Goal: Transaction & Acquisition: Purchase product/service

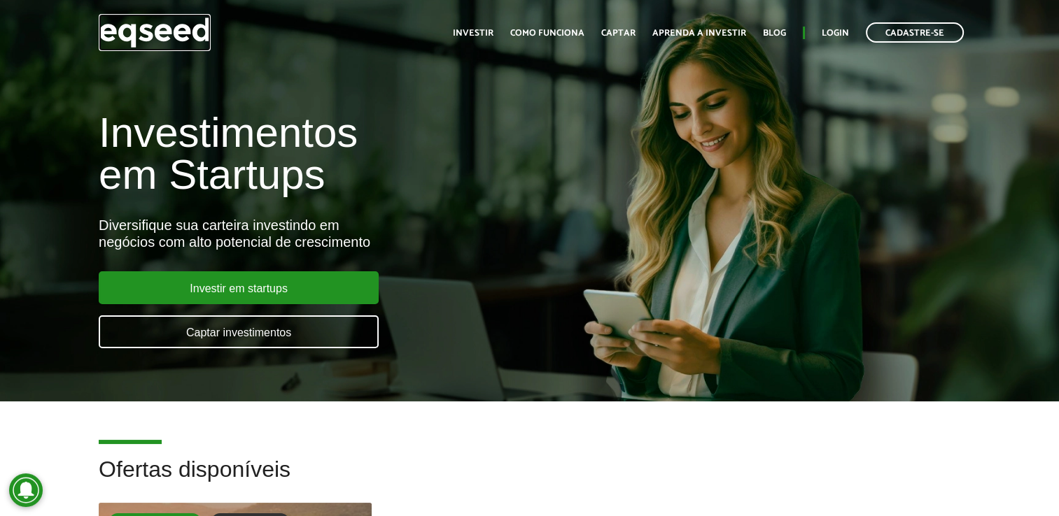
scroll to position [350, 0]
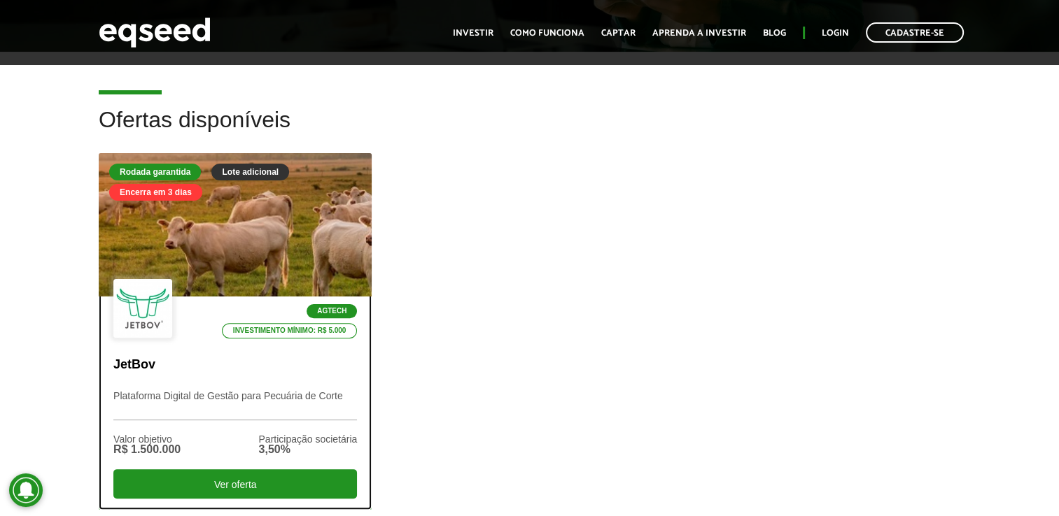
click at [186, 216] on div at bounding box center [234, 225] width 327 height 172
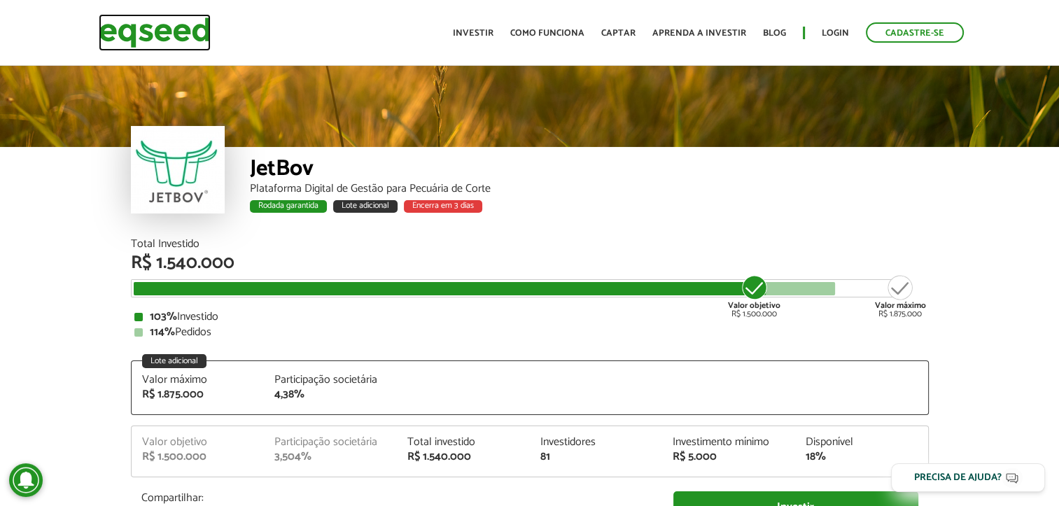
click at [162, 29] on img at bounding box center [155, 32] width 112 height 37
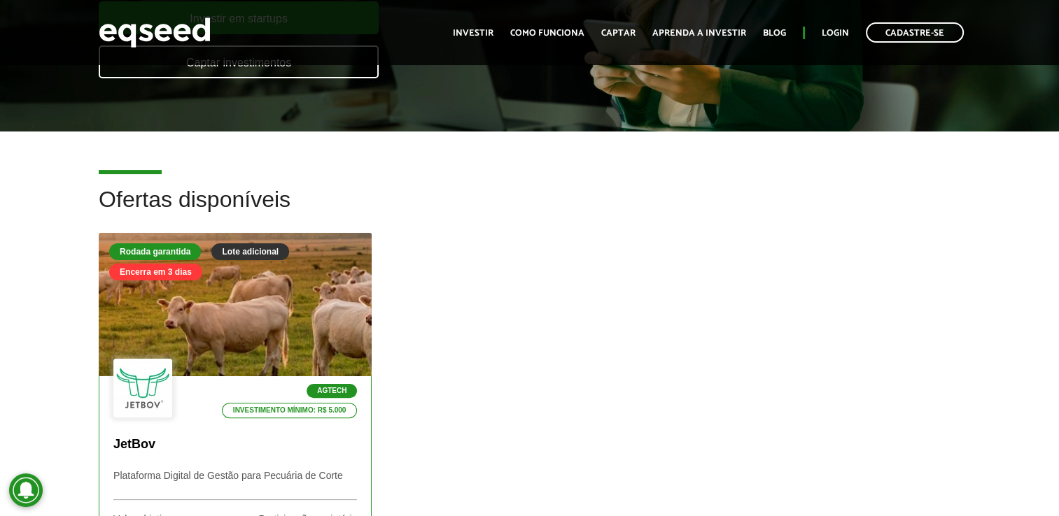
scroll to position [280, 0]
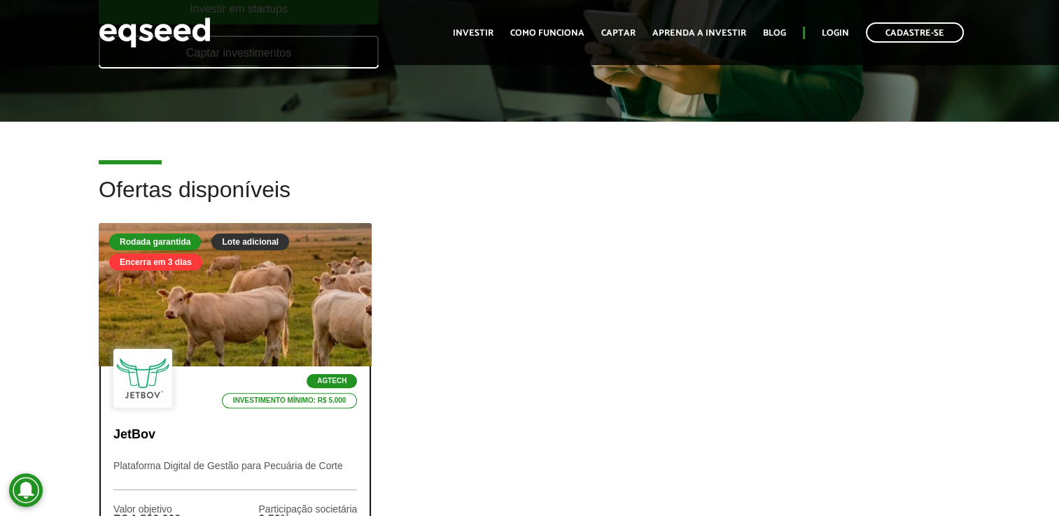
click at [301, 295] on div at bounding box center [234, 295] width 327 height 172
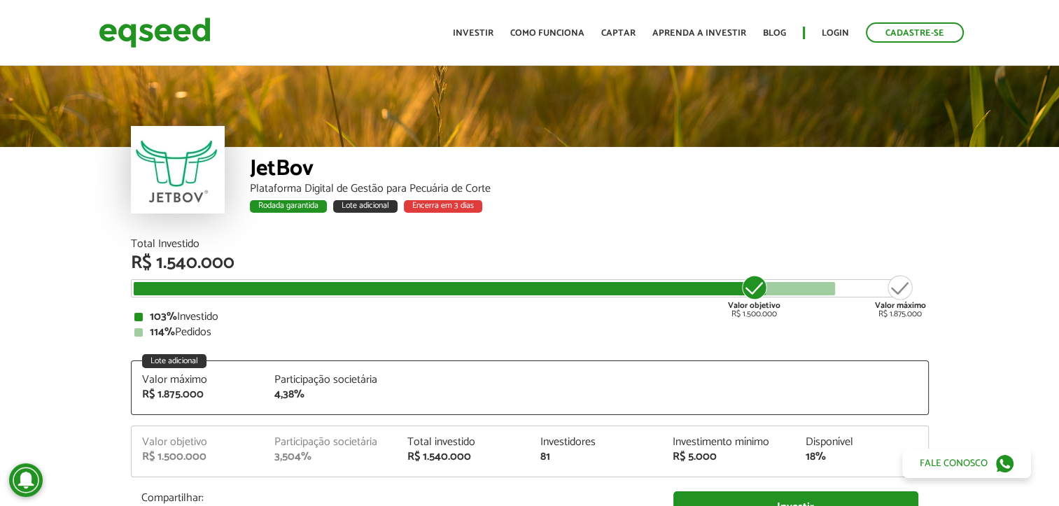
scroll to position [1735, 0]
